Goal: Obtain resource: Obtain resource

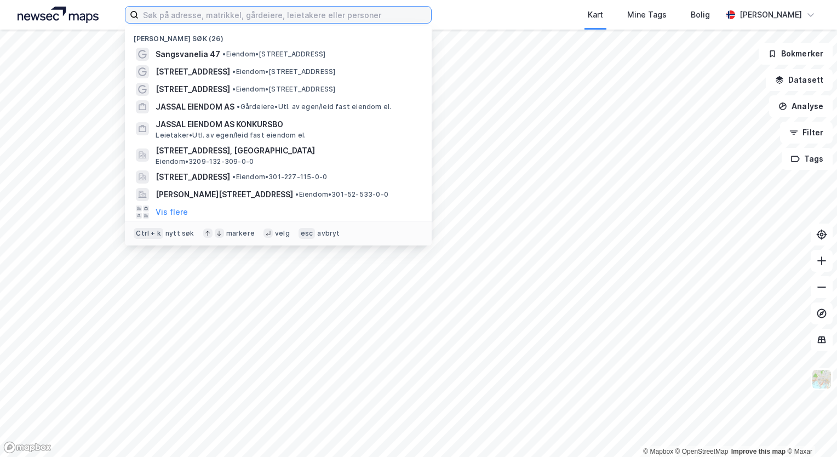
click at [168, 14] on input at bounding box center [285, 15] width 293 height 16
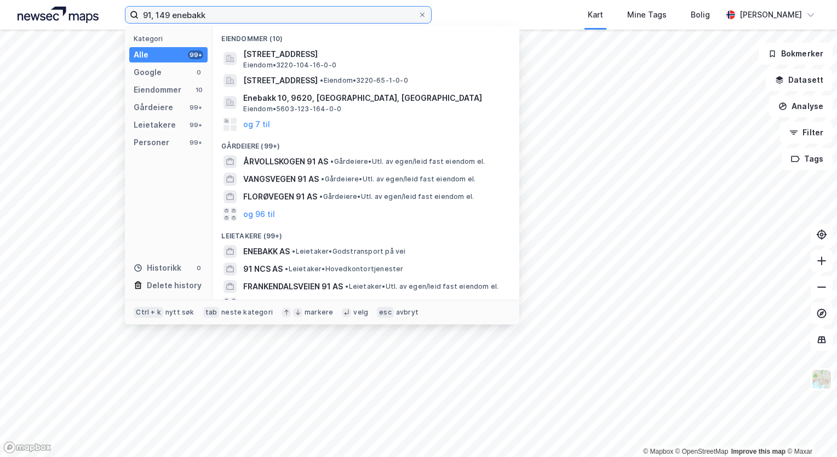
click at [157, 13] on input "91, 149 enebakk" at bounding box center [278, 15] width 279 height 16
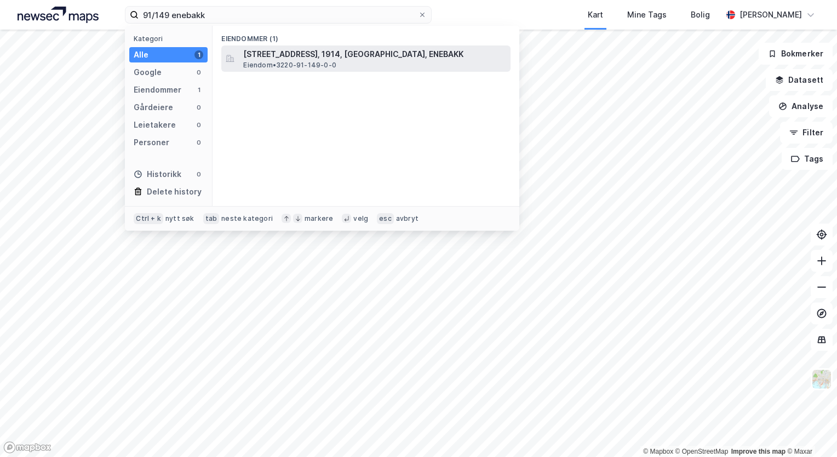
click at [265, 55] on span "[STREET_ADDRESS], 1914, [GEOGRAPHIC_DATA], ENEBAKK" at bounding box center [374, 54] width 263 height 13
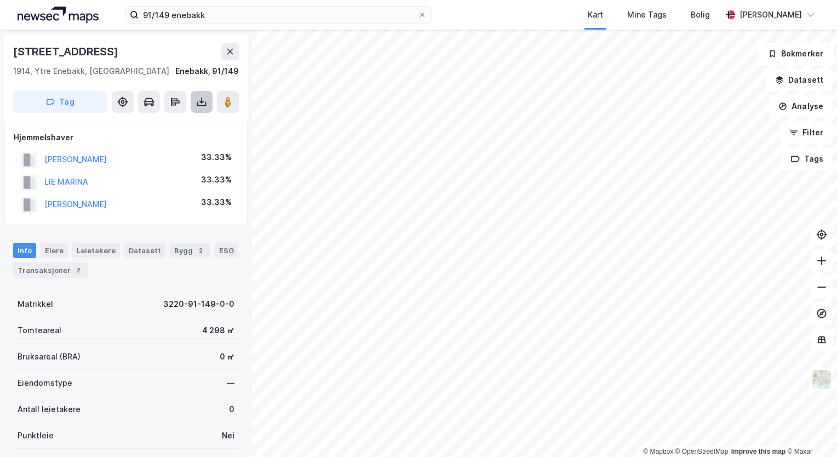
click at [205, 106] on icon at bounding box center [201, 101] width 11 height 11
click at [168, 125] on div "Last ned grunnbok" at bounding box center [148, 123] width 64 height 9
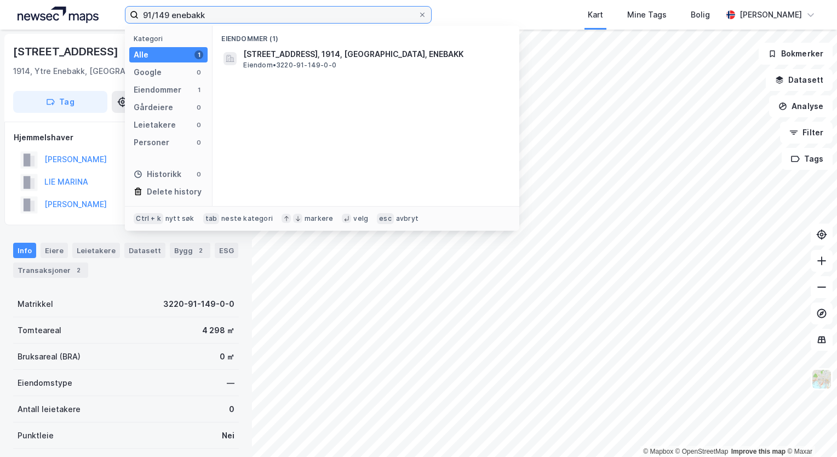
click at [164, 14] on input "91/149 enebakk" at bounding box center [278, 15] width 279 height 16
type input "91/253 enebakk"
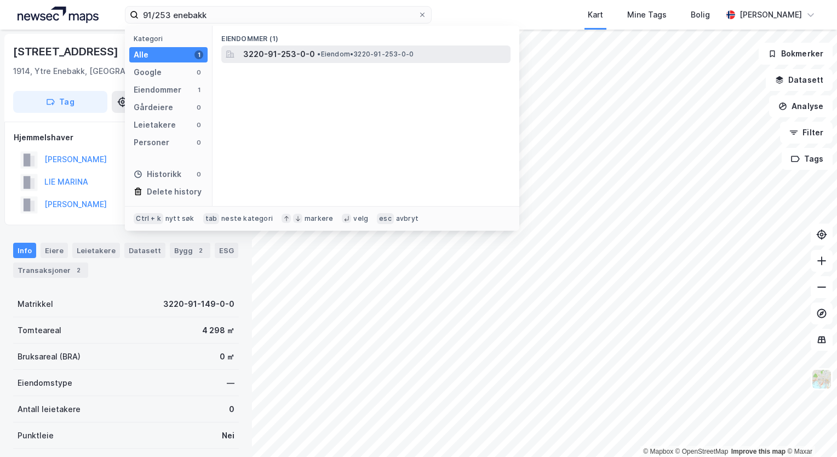
click at [287, 57] on span "3220-91-253-0-0" at bounding box center [279, 54] width 72 height 13
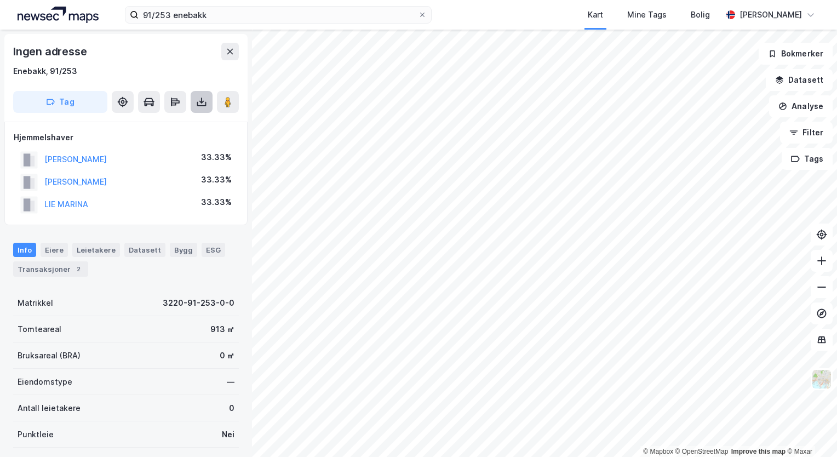
click at [197, 104] on icon at bounding box center [201, 104] width 9 height 4
click at [157, 129] on div "Last ned grunnbok" at bounding box center [154, 124] width 117 height 18
click at [156, 139] on div "Last ned matrikkelrapport" at bounding box center [161, 141] width 90 height 9
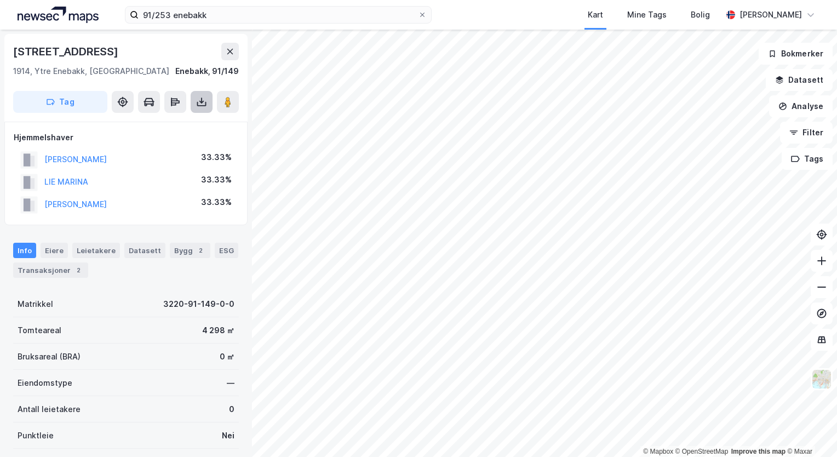
click at [203, 98] on icon at bounding box center [201, 101] width 11 height 11
click at [178, 140] on div "Last ned matrikkelrapport" at bounding box center [161, 141] width 90 height 9
click at [820, 292] on icon at bounding box center [821, 287] width 11 height 11
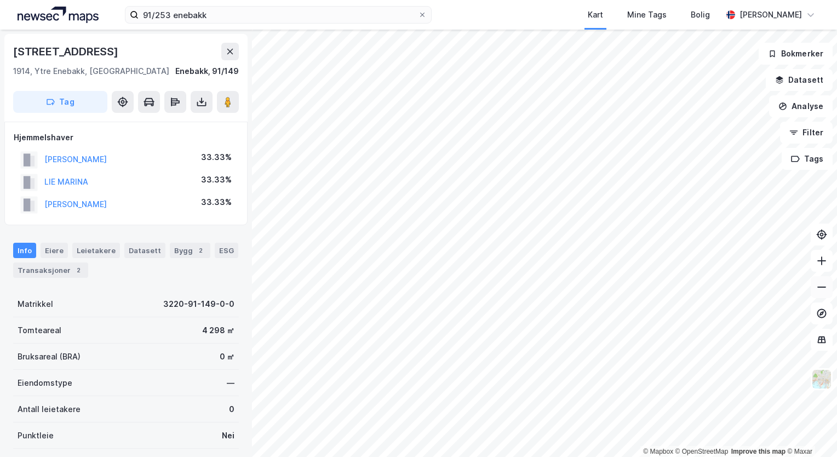
click at [820, 292] on icon at bounding box center [821, 287] width 11 height 11
click at [825, 260] on icon at bounding box center [821, 260] width 9 height 1
click at [826, 288] on icon at bounding box center [821, 287] width 11 height 11
